Goal: Task Accomplishment & Management: Manage account settings

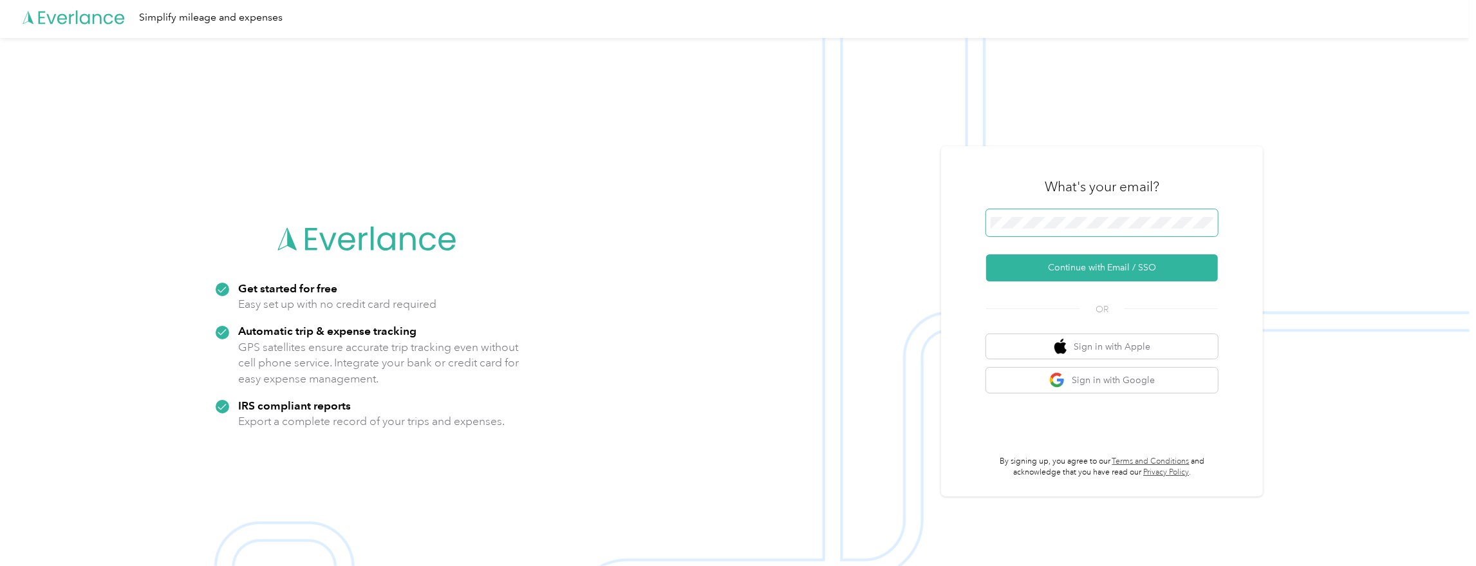
scroll to position [5, 0]
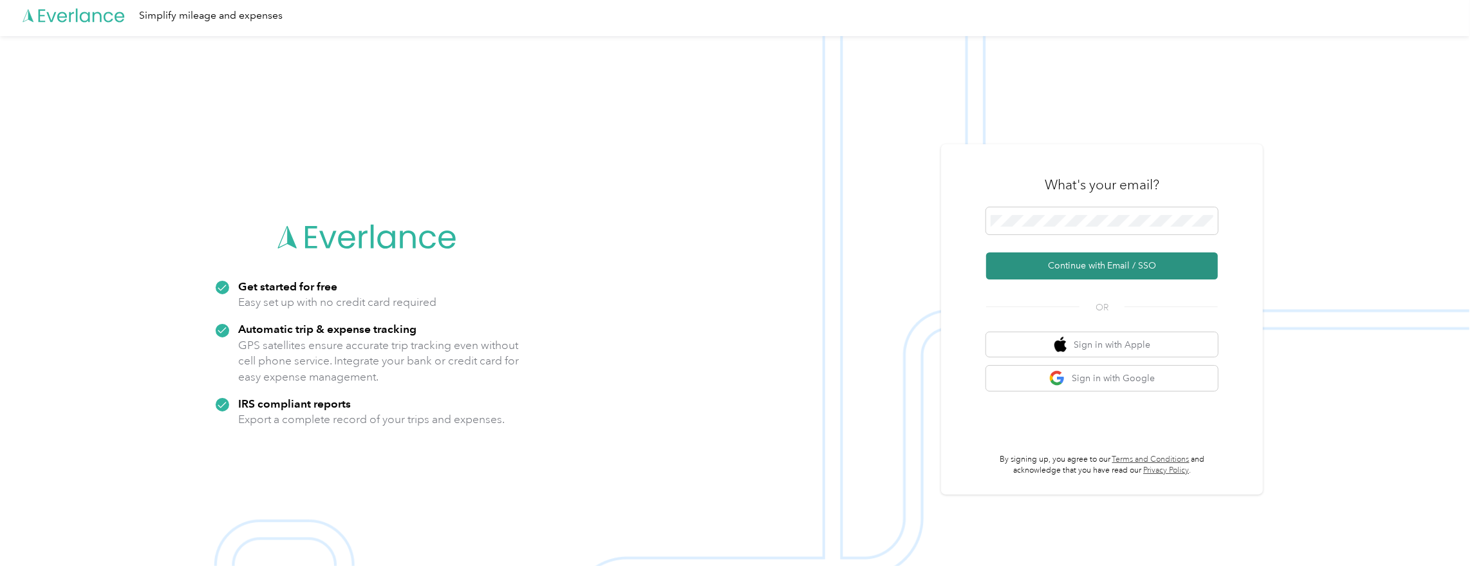
click at [1053, 270] on button "Continue with Email / SSO" at bounding box center [1102, 265] width 232 height 27
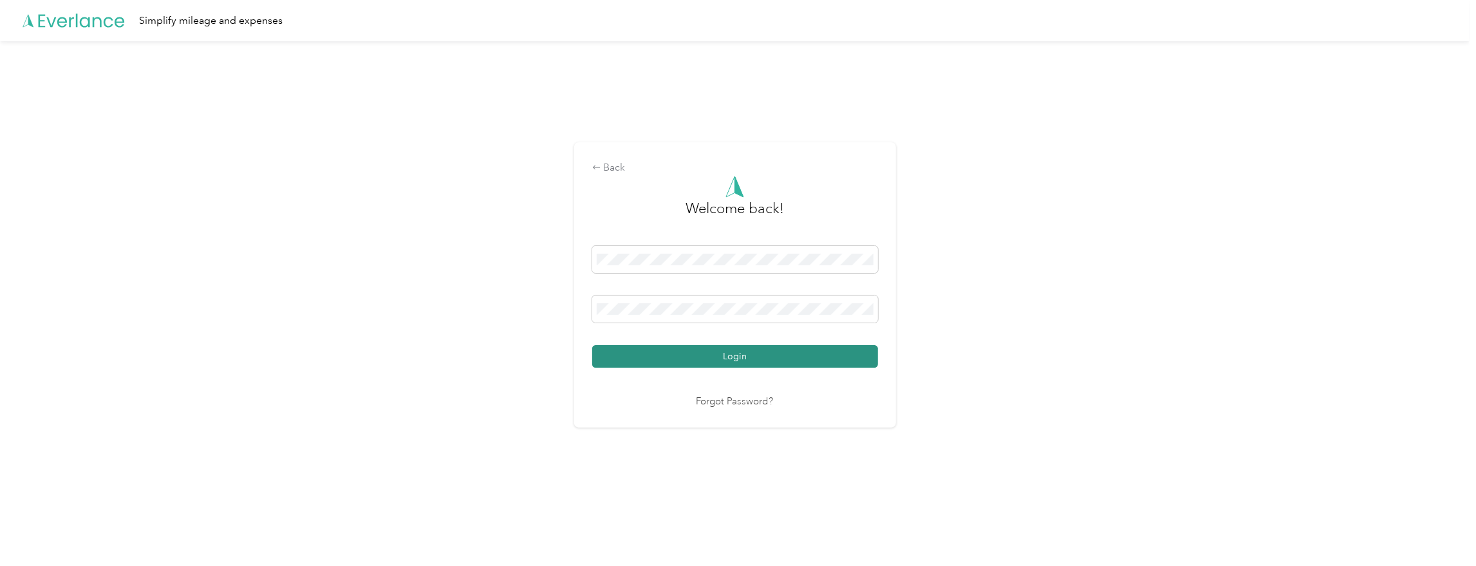
click at [613, 357] on button "Login" at bounding box center [735, 356] width 286 height 23
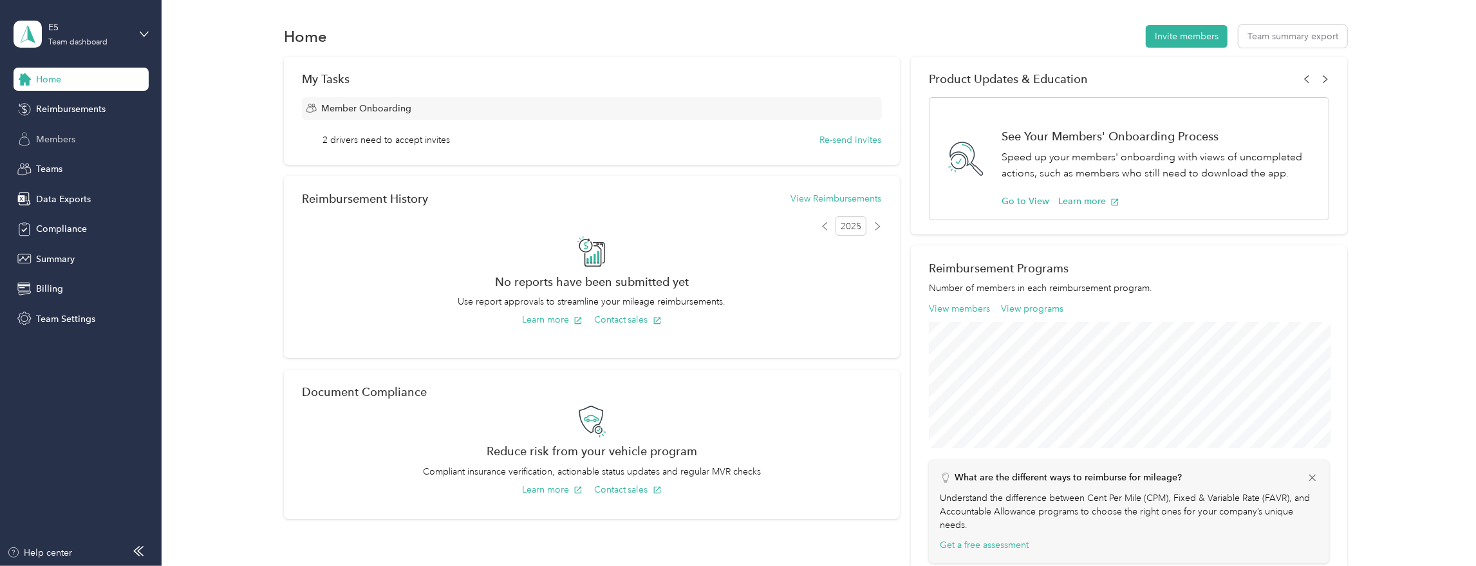
click at [70, 144] on span "Members" at bounding box center [55, 140] width 39 height 14
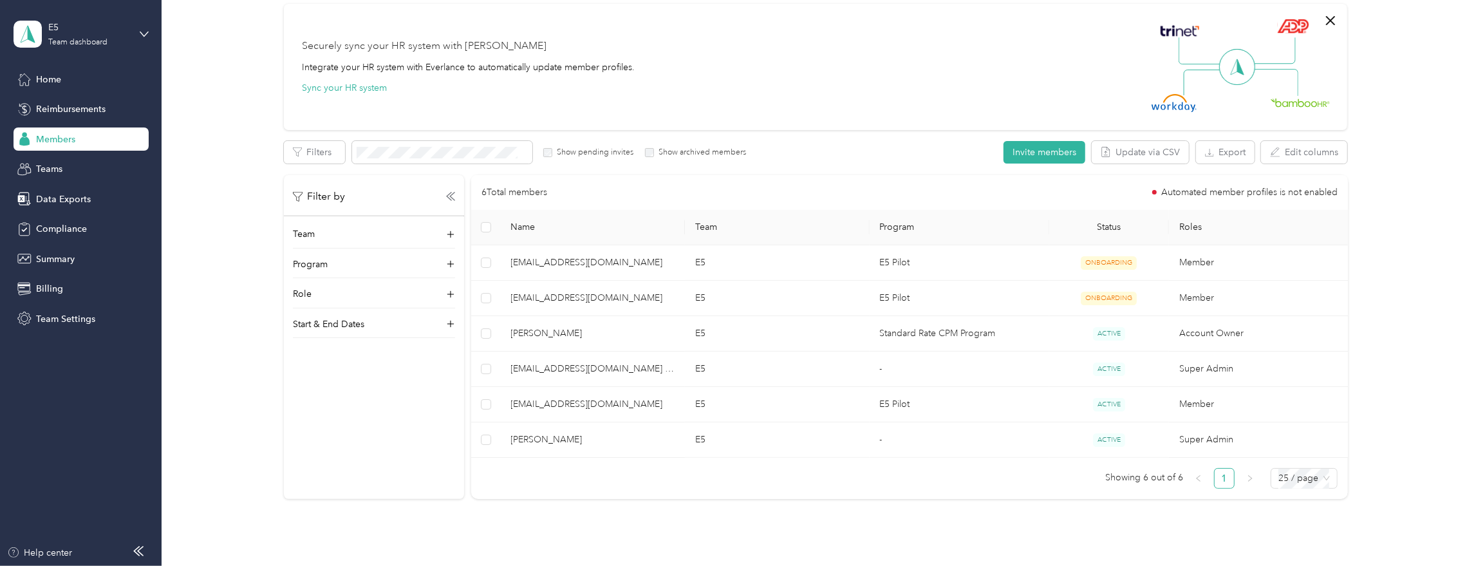
scroll to position [99, 0]
